Goal: Task Accomplishment & Management: Use online tool/utility

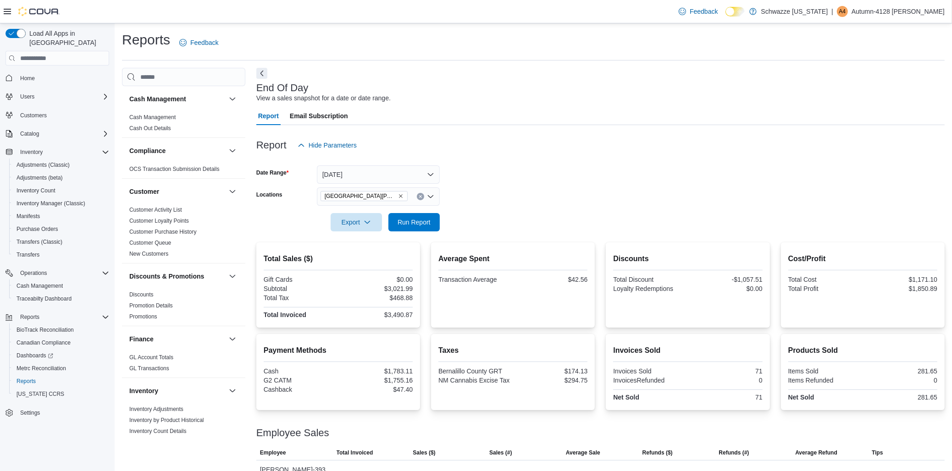
click at [415, 233] on div at bounding box center [600, 237] width 688 height 11
click at [415, 226] on span "Run Report" at bounding box center [413, 221] width 33 height 9
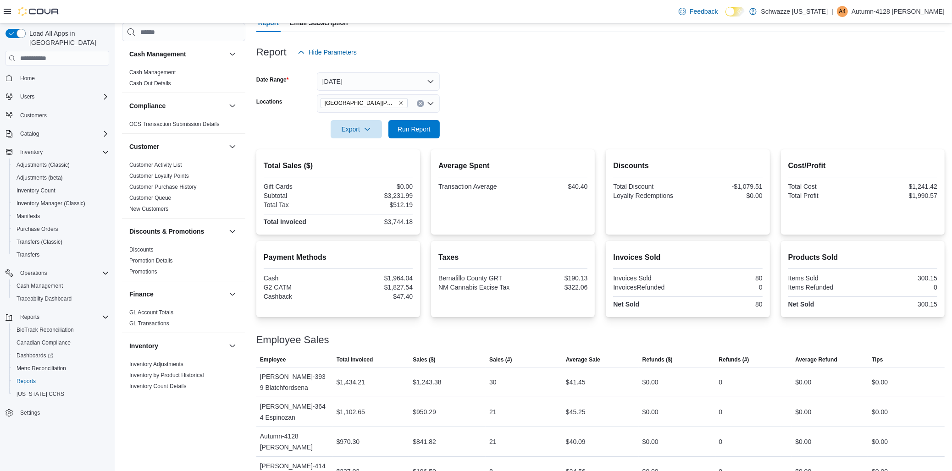
scroll to position [94, 0]
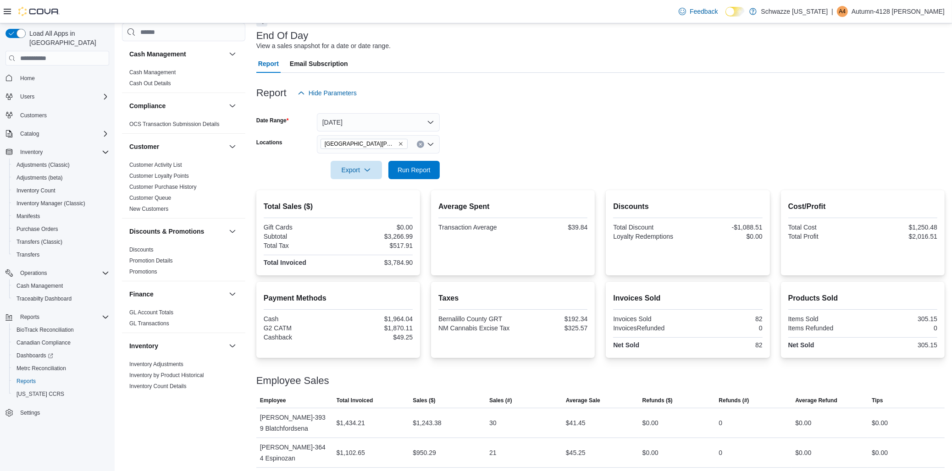
scroll to position [94, 0]
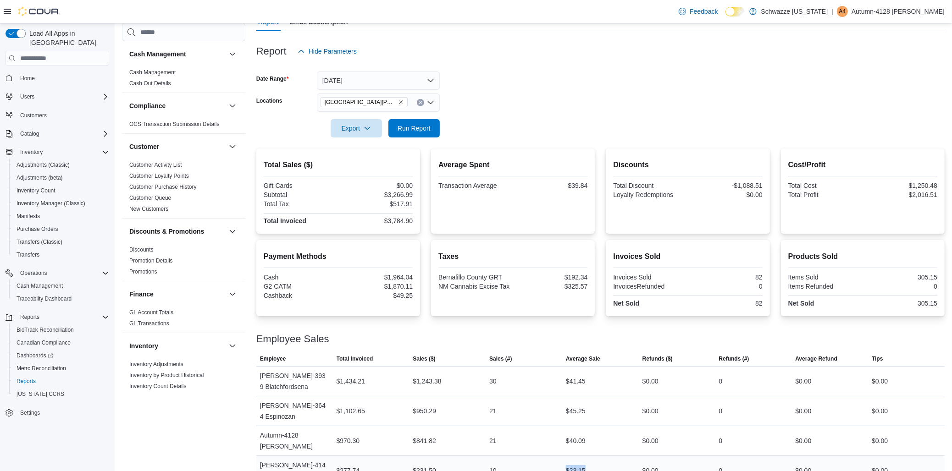
drag, startPoint x: 590, startPoint y: 454, endPoint x: 564, endPoint y: 459, distance: 26.2
click at [564, 459] on tr "Employee Katrina-4140 Esquibel Total Invoiced $277.74 Sales ($) $231.50 Sales (…" at bounding box center [600, 471] width 688 height 30
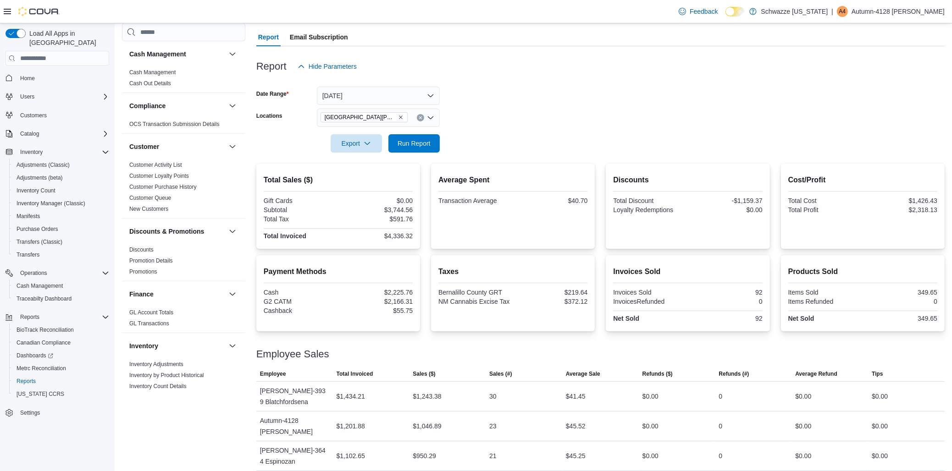
scroll to position [94, 0]
